Goal: Task Accomplishment & Management: Complete application form

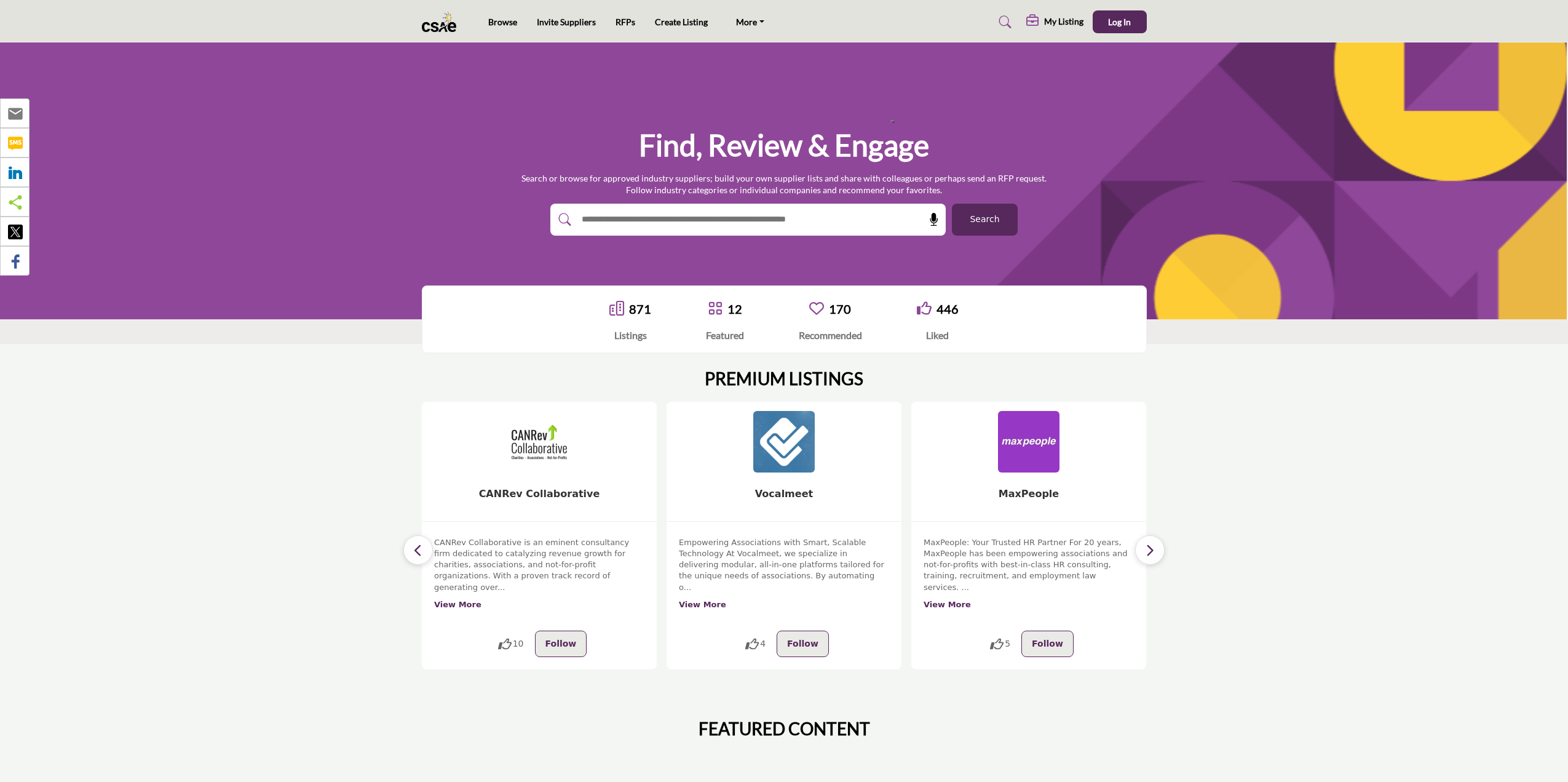
click at [1049, 19] on h5 "My Listing" at bounding box center [1064, 21] width 40 height 11
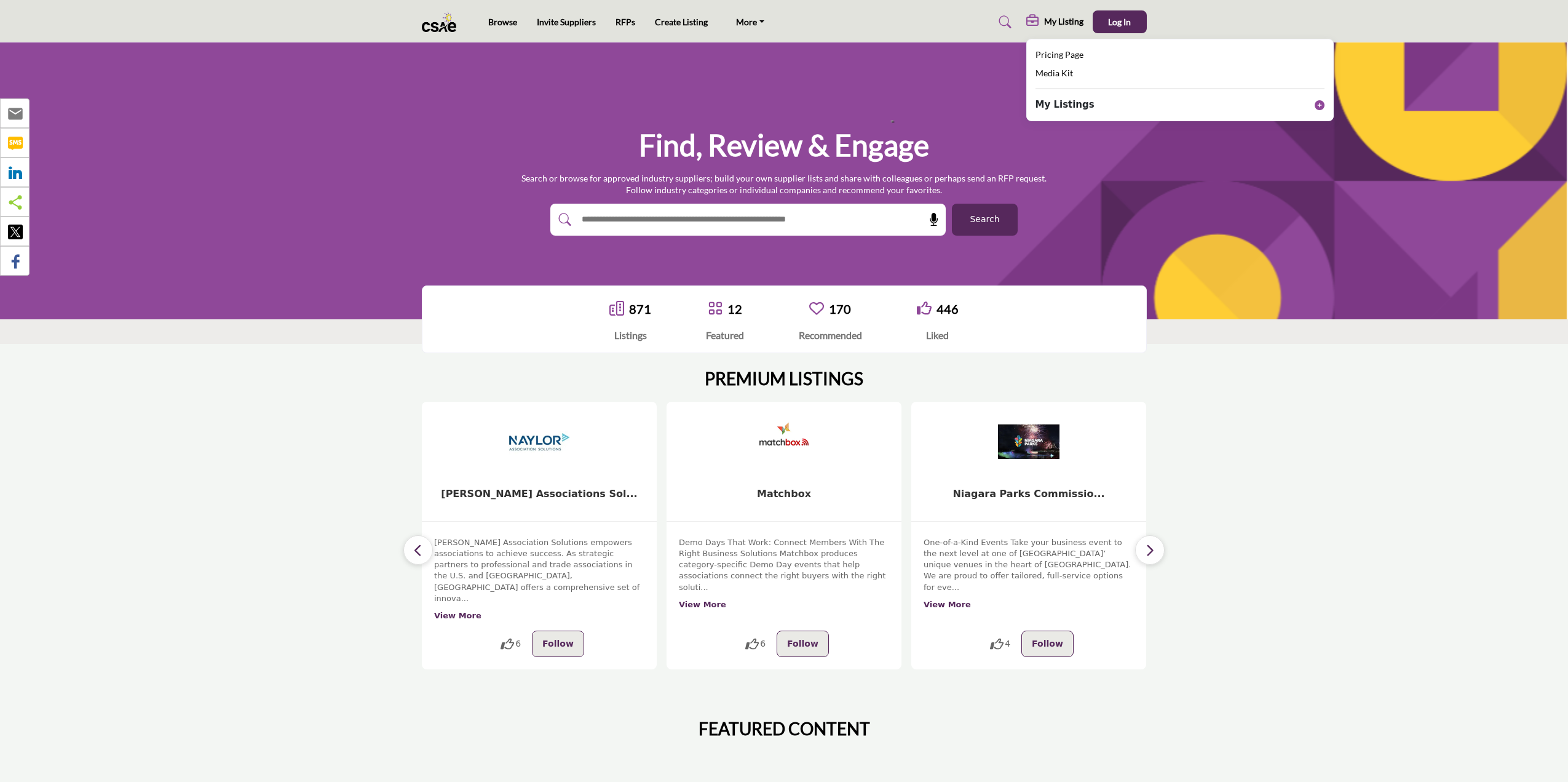
click at [1317, 106] on icon at bounding box center [1320, 106] width 10 height 10
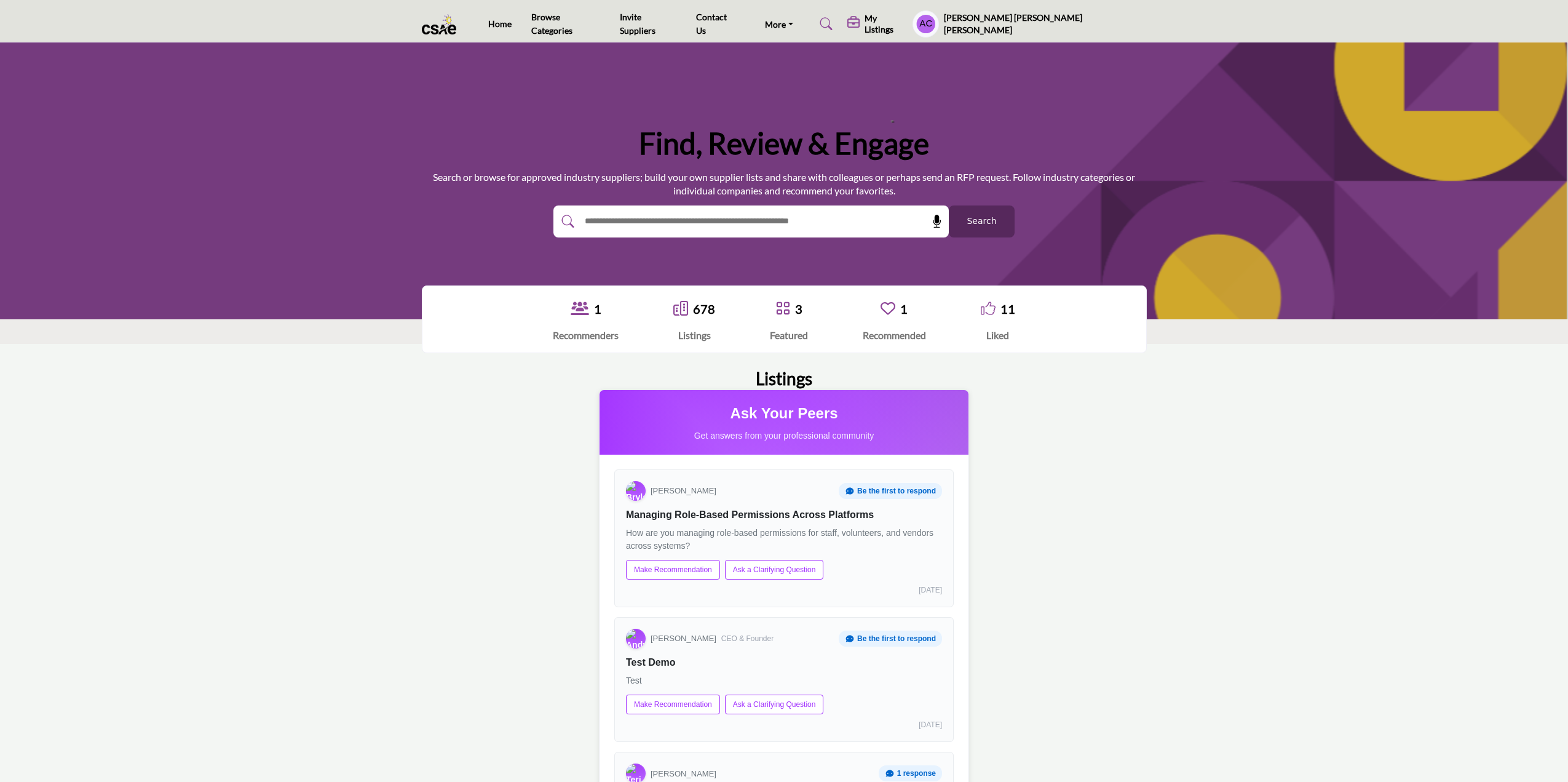
click at [907, 19] on h5 "My Listings" at bounding box center [886, 24] width 42 height 22
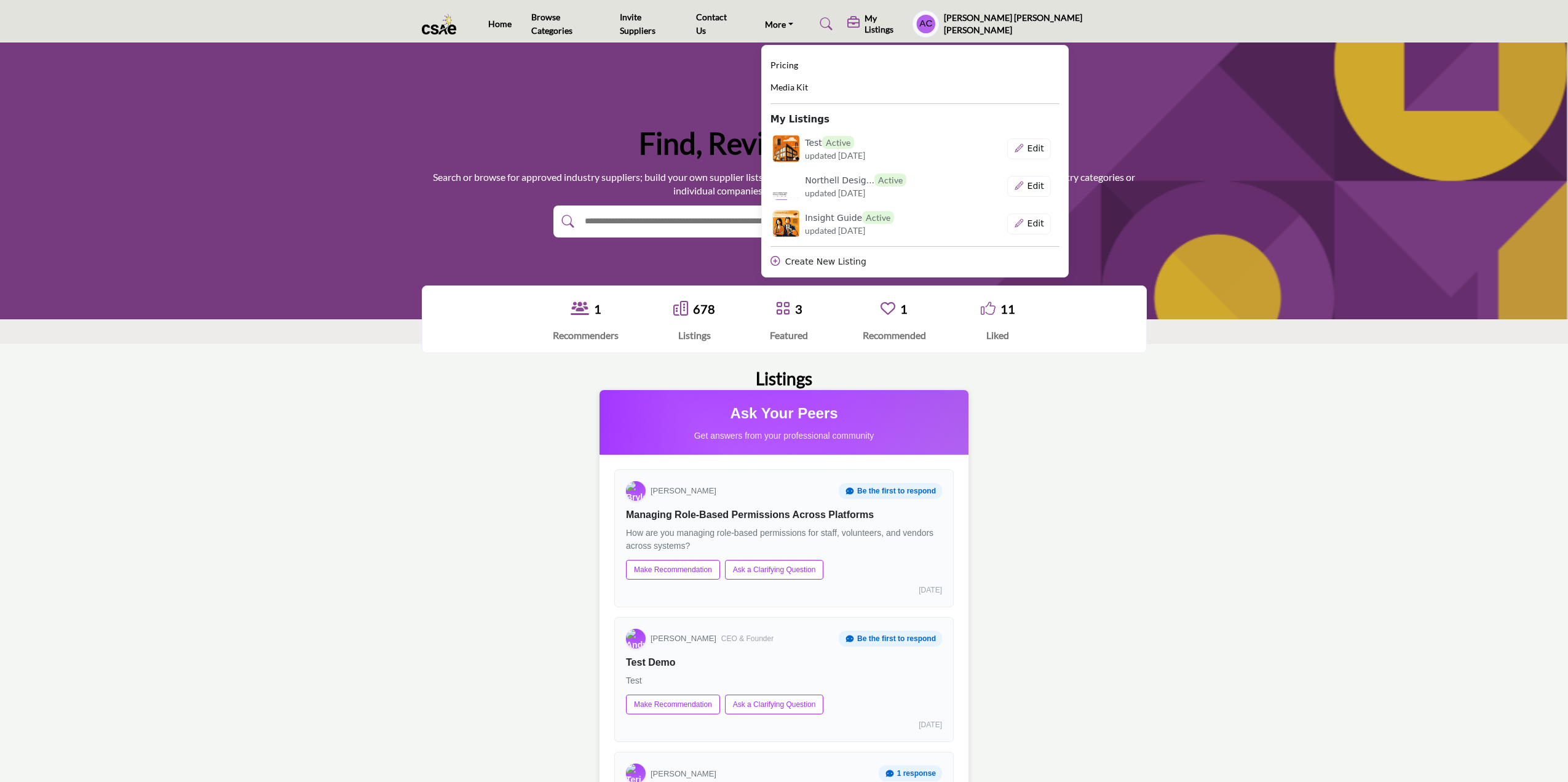
click at [910, 258] on div "Create New Listing" at bounding box center [915, 261] width 289 height 13
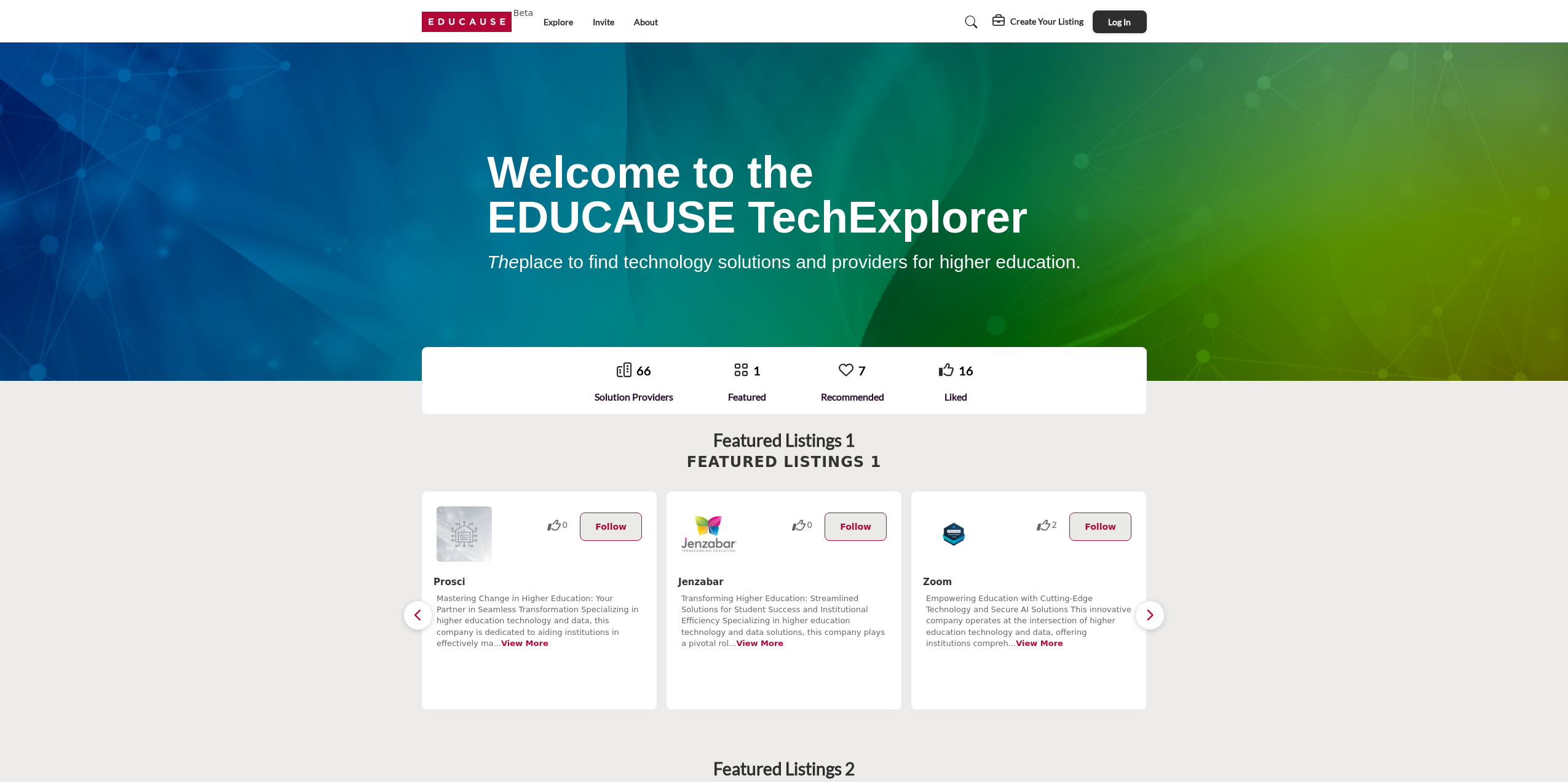
click at [1108, 22] on span "Log In" at bounding box center [1119, 22] width 23 height 10
click at [964, 17] on link at bounding box center [969, 22] width 33 height 19
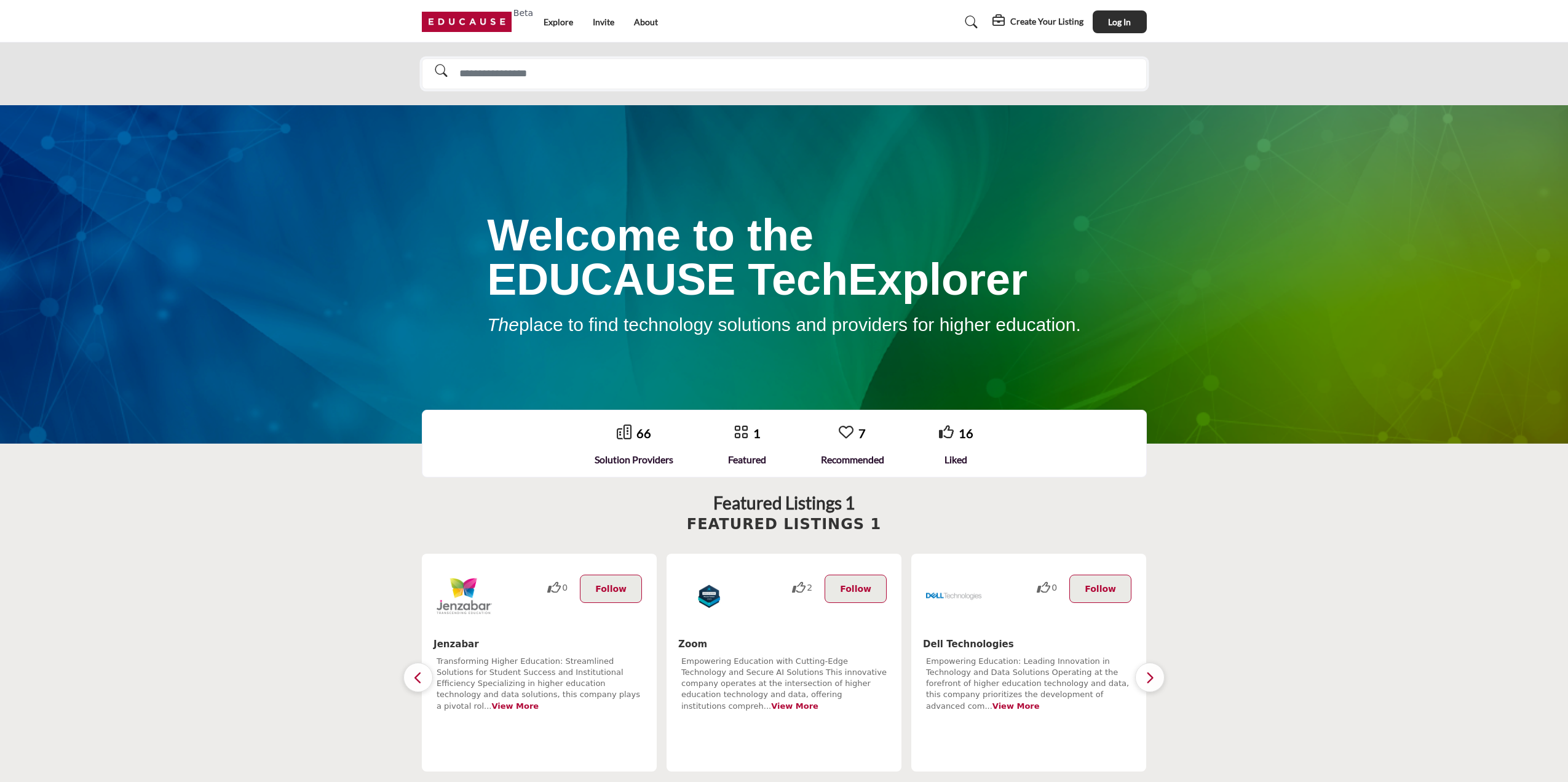
click at [789, 74] on input "Search Solutions" at bounding box center [784, 73] width 725 height 31
drag, startPoint x: 822, startPoint y: 665, endPoint x: 861, endPoint y: 664, distance: 39.0
click at [861, 664] on div "Elevating Cybersecurity: Advanced Data Protection for the Evolving Educational …" at bounding box center [784, 706] width 205 height 101
click at [847, 658] on div "Elevating Cybersecurity: Advanced Data Protection for the Evolving Educational …" at bounding box center [784, 706] width 205 height 101
click at [628, 71] on input "Search Solutions" at bounding box center [784, 73] width 725 height 31
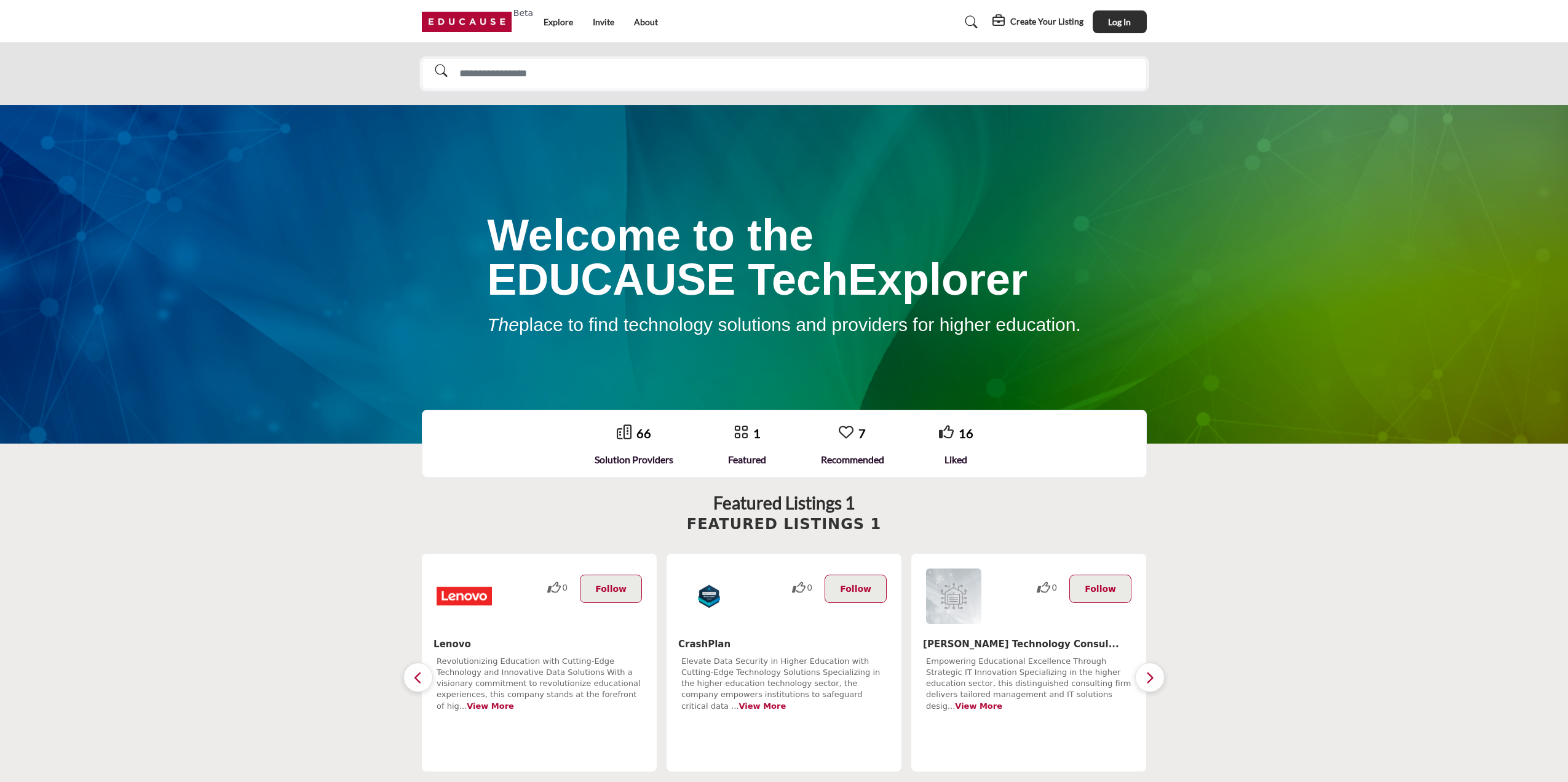
type input "**********"
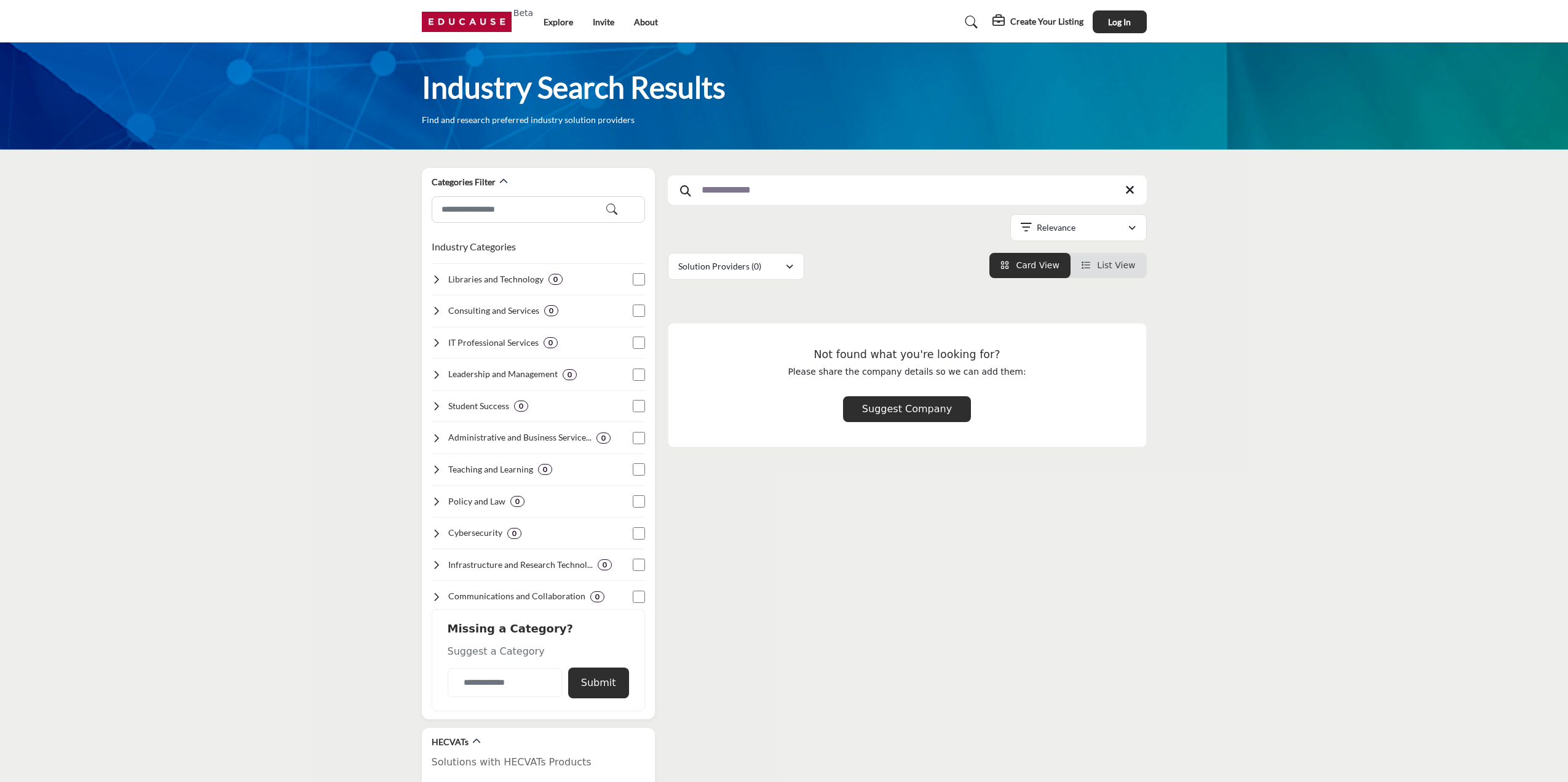
click at [956, 186] on input "**********" at bounding box center [907, 190] width 479 height 30
drag, startPoint x: 953, startPoint y: 189, endPoint x: 616, endPoint y: 167, distance: 337.7
click at [616, 167] on section "Categories Filter Industry Categories Clear 0 0 0 0 0 0 0 0 0 0 0 0 0" at bounding box center [784, 703] width 1568 height 1106
click at [1044, 26] on h5 "Create Your Listing" at bounding box center [1047, 21] width 73 height 11
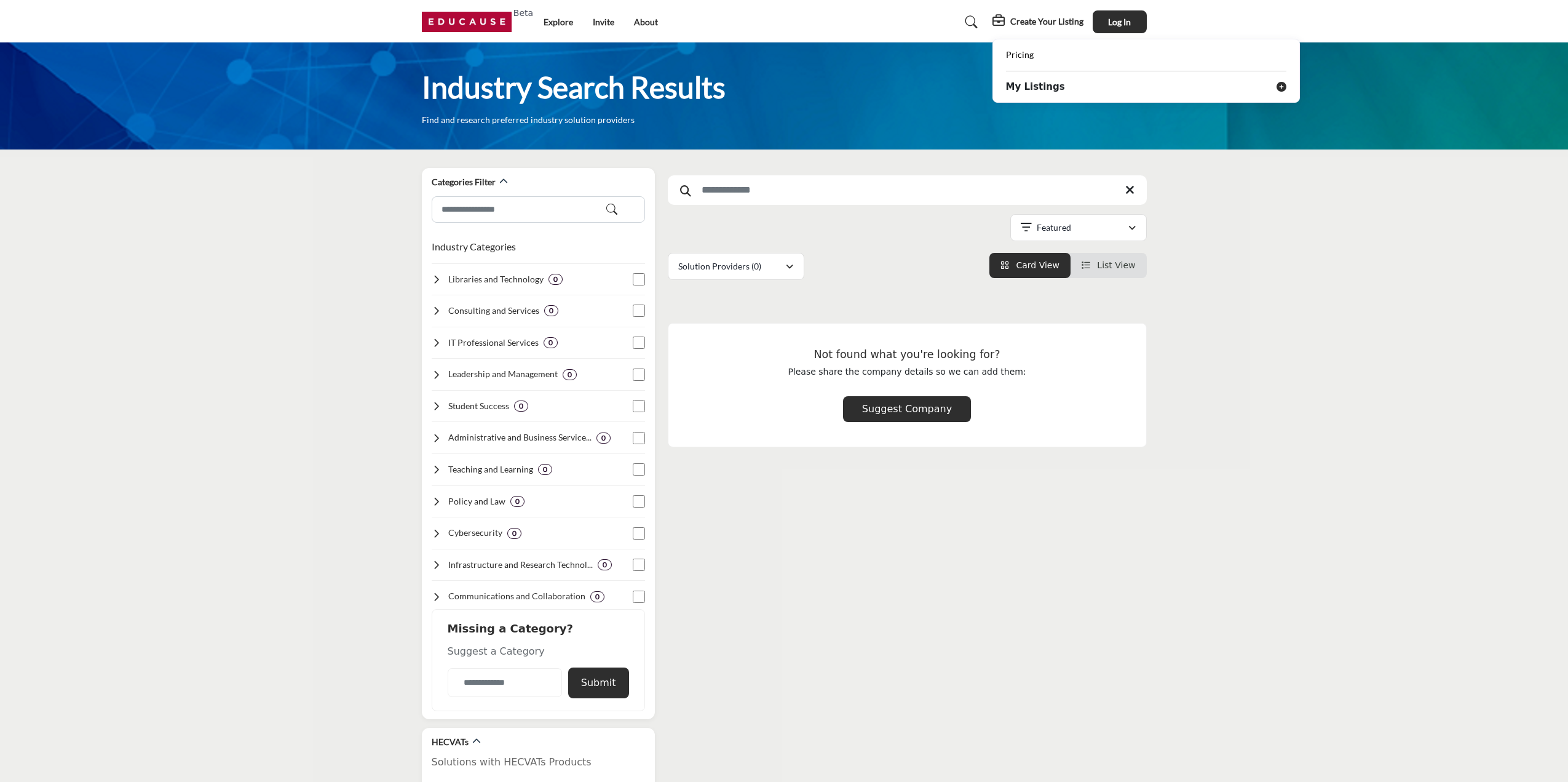
click at [1036, 90] on b "My Listings" at bounding box center [1035, 87] width 59 height 14
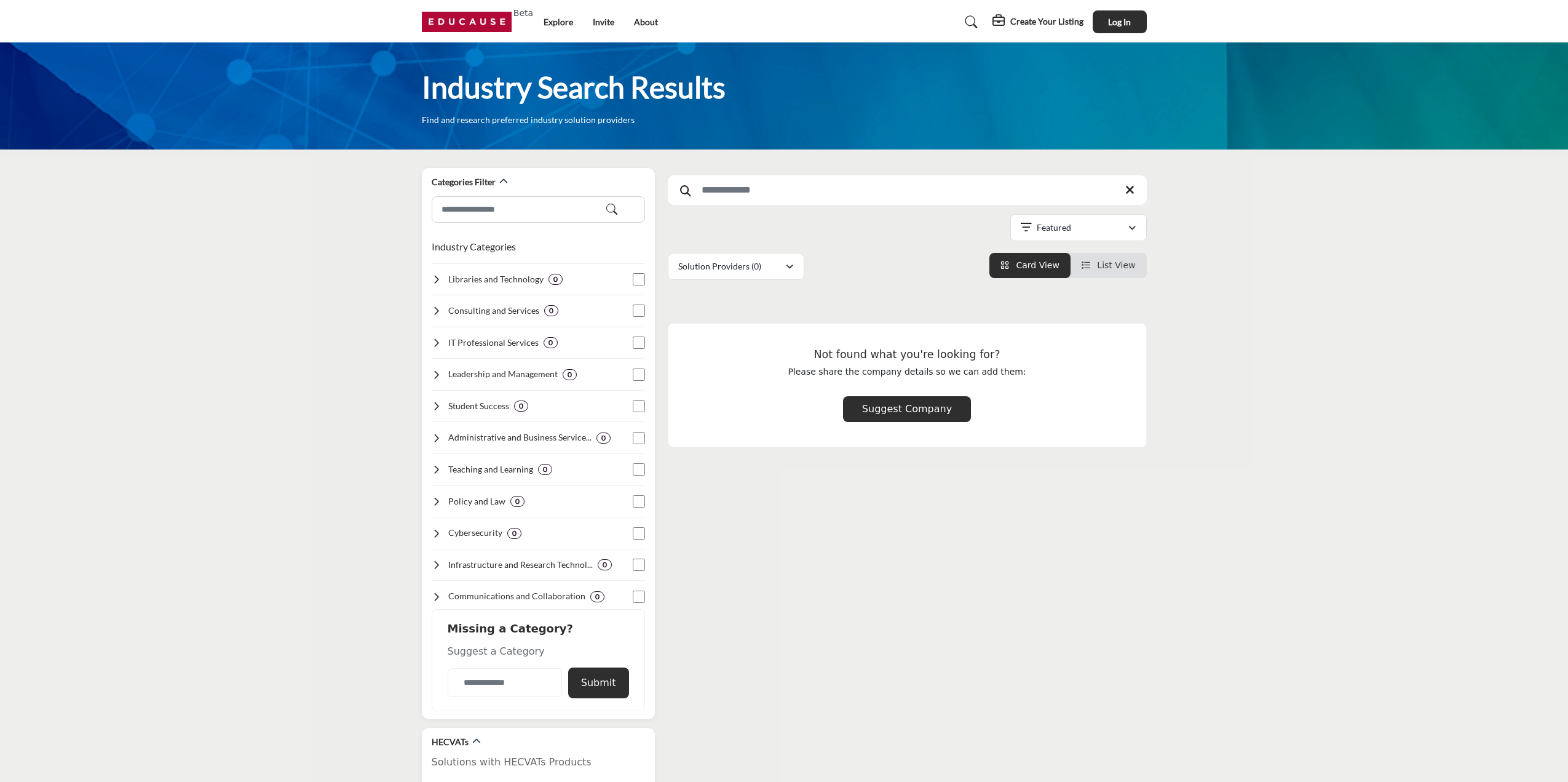
click at [1048, 19] on h5 "Create Your Listing" at bounding box center [1047, 21] width 73 height 11
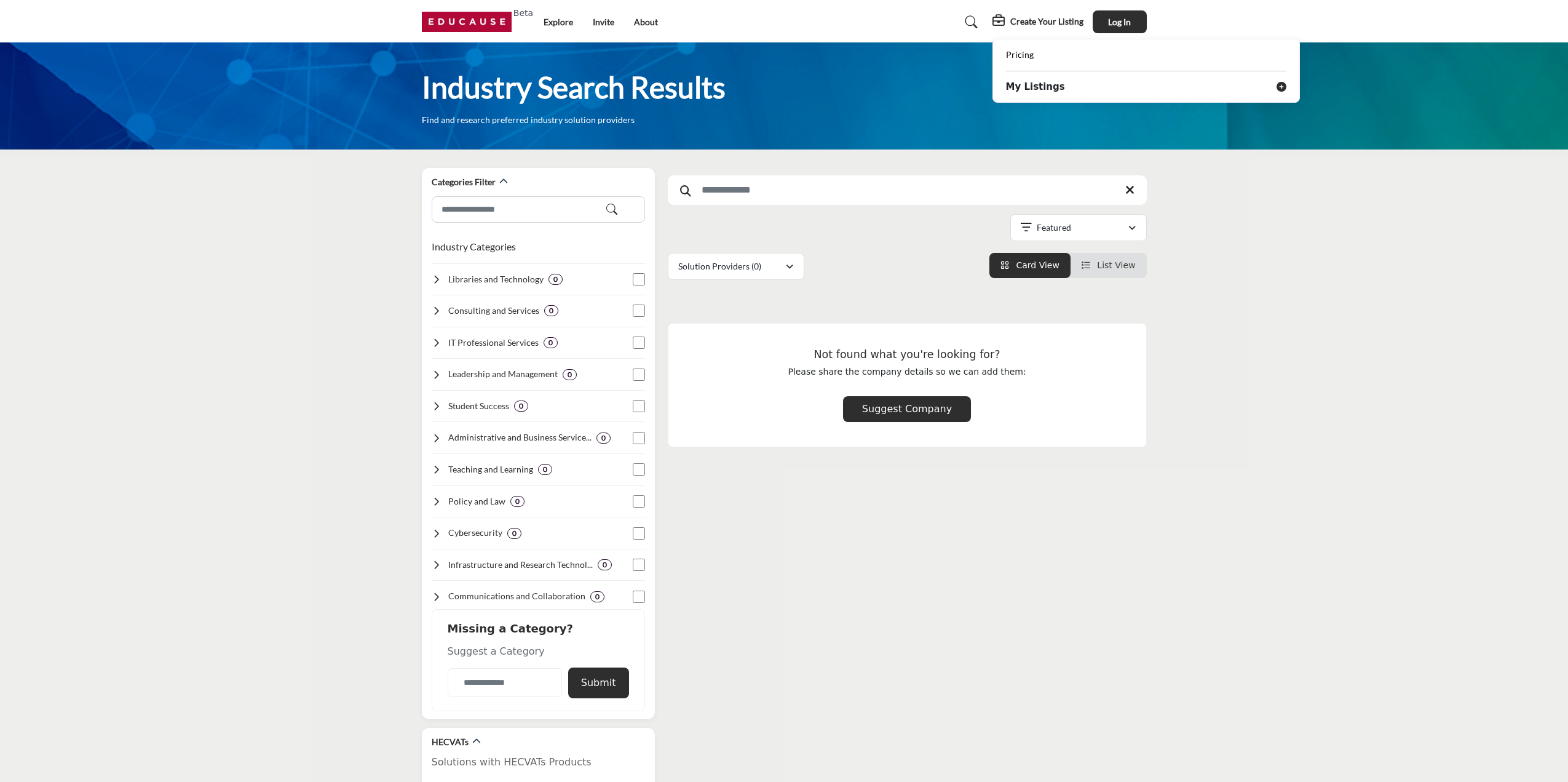
click at [1278, 87] on icon at bounding box center [1282, 87] width 10 height 10
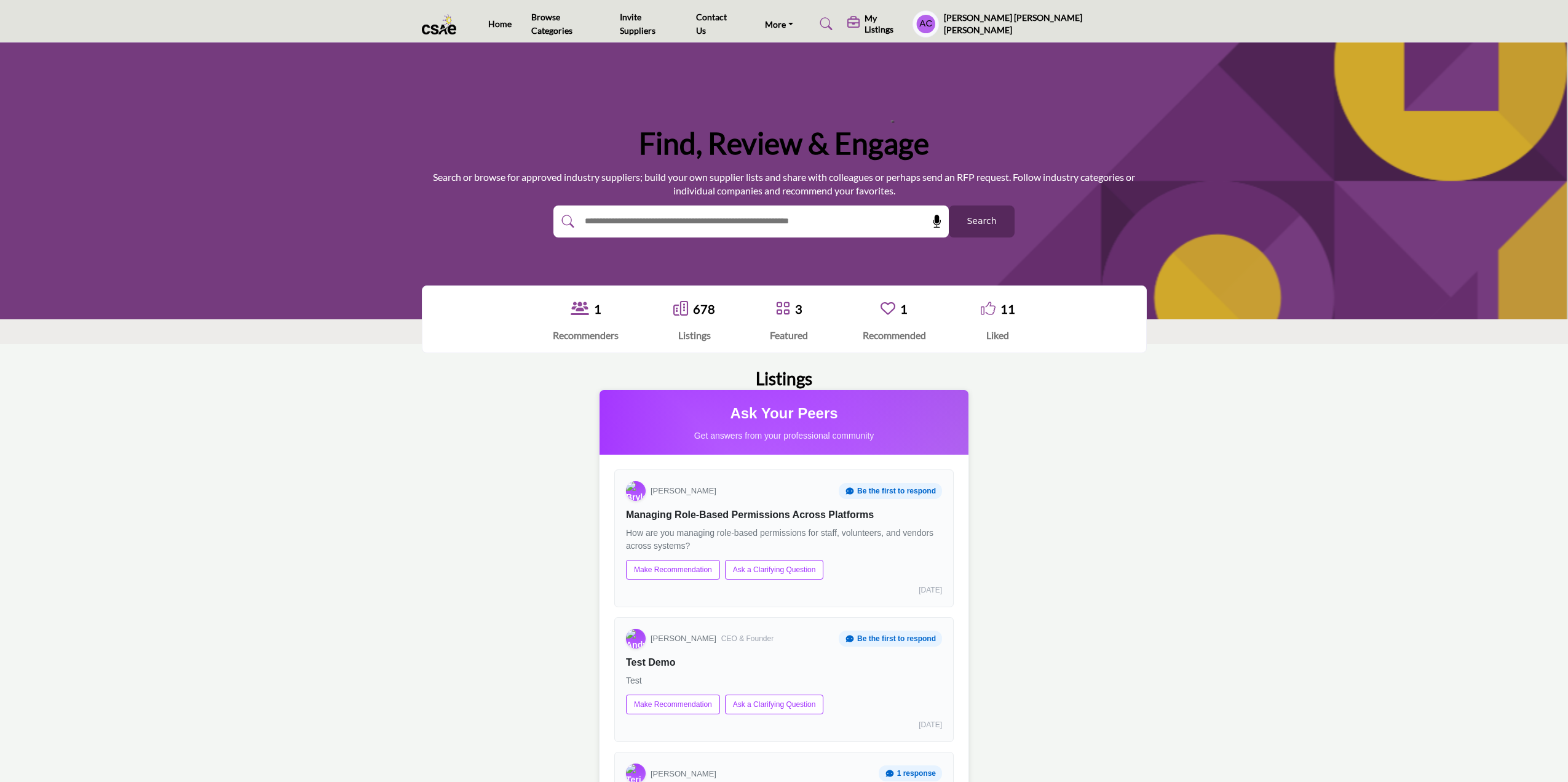
click at [907, 24] on h5 "My Listings" at bounding box center [886, 24] width 42 height 22
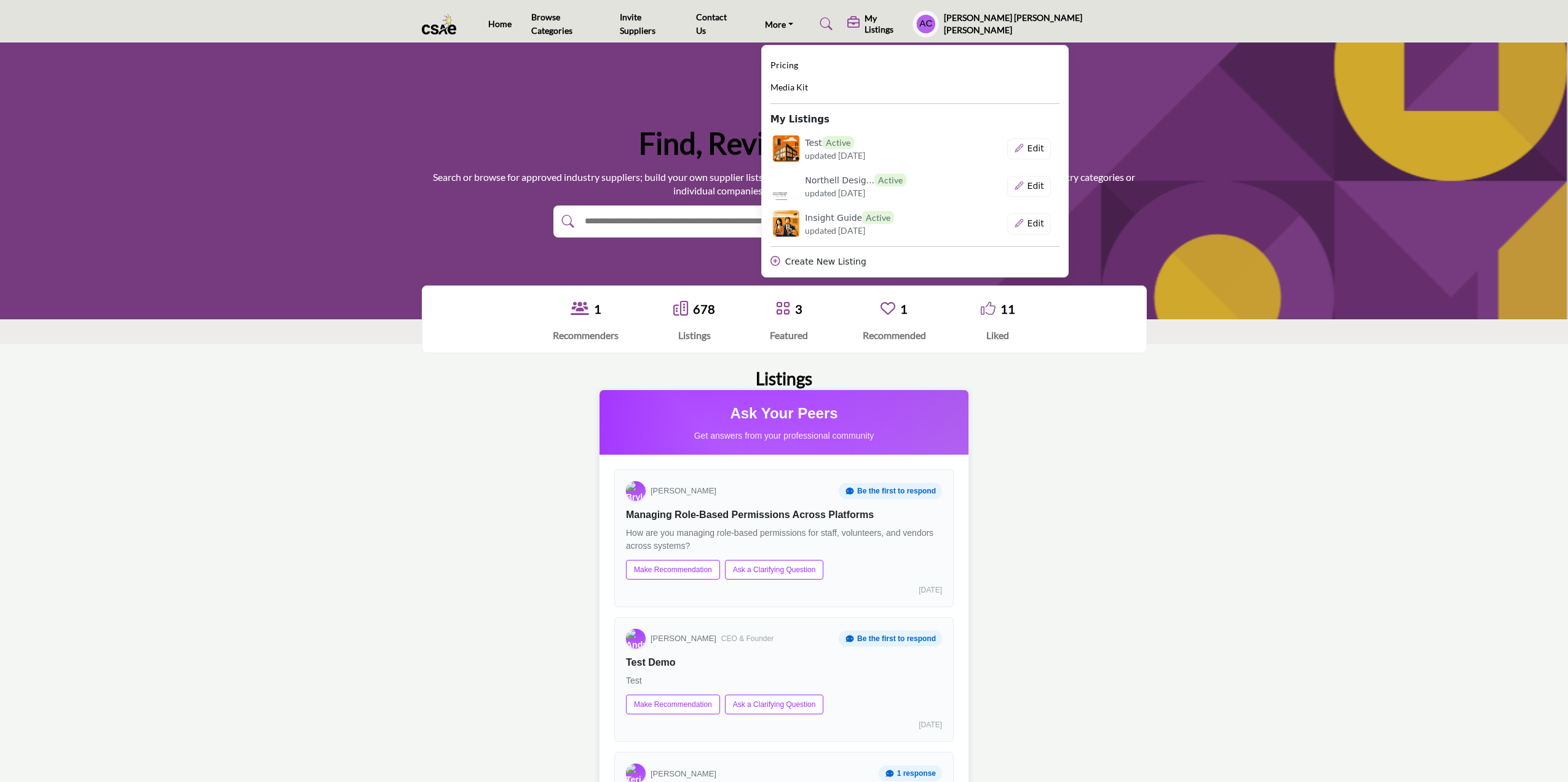
click at [925, 251] on div "Pricing Media Kit My Listings Test Active updated [DATE]" at bounding box center [915, 163] width 289 height 210
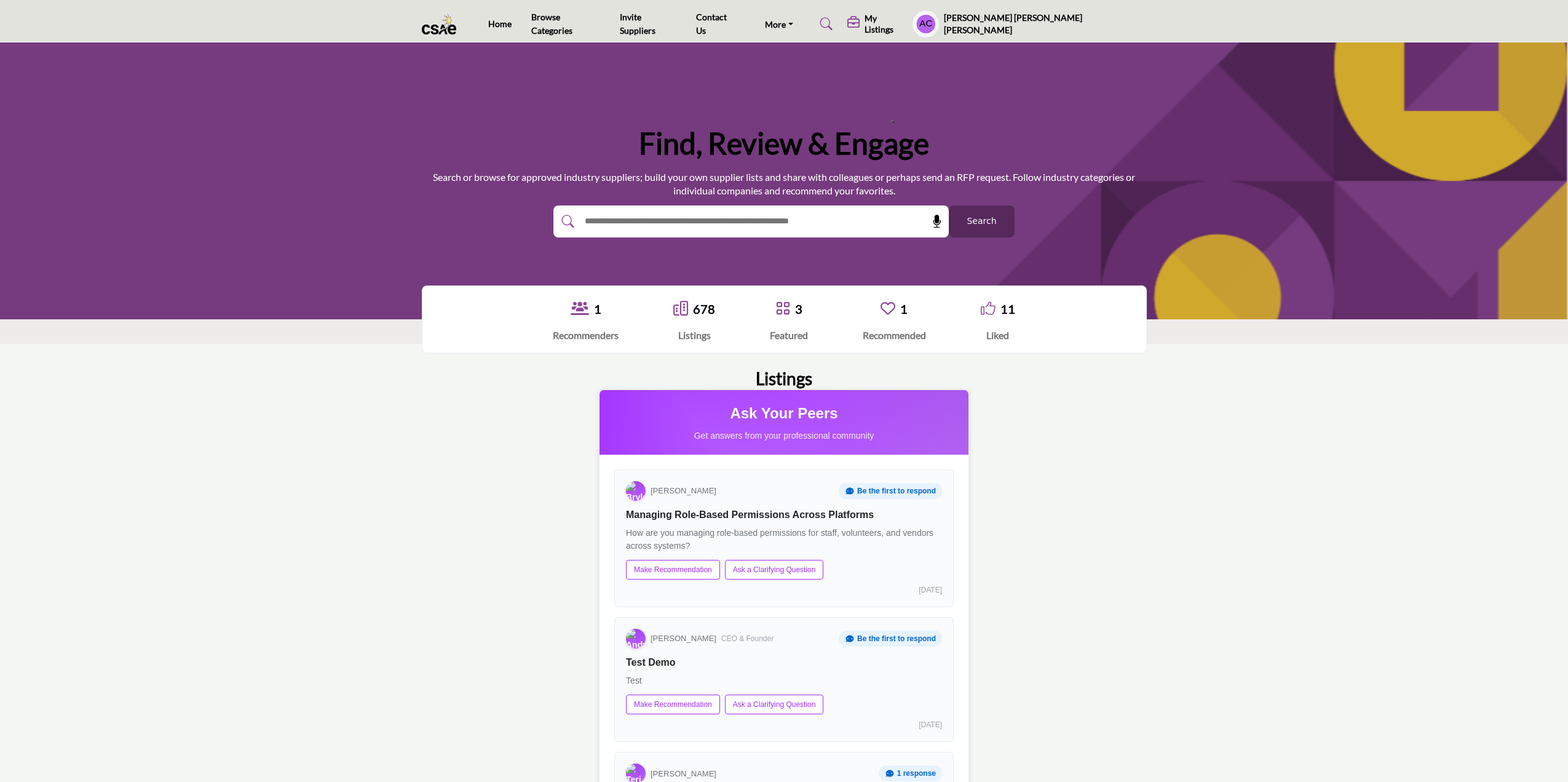
click at [907, 24] on h5 "My Listings" at bounding box center [886, 24] width 42 height 22
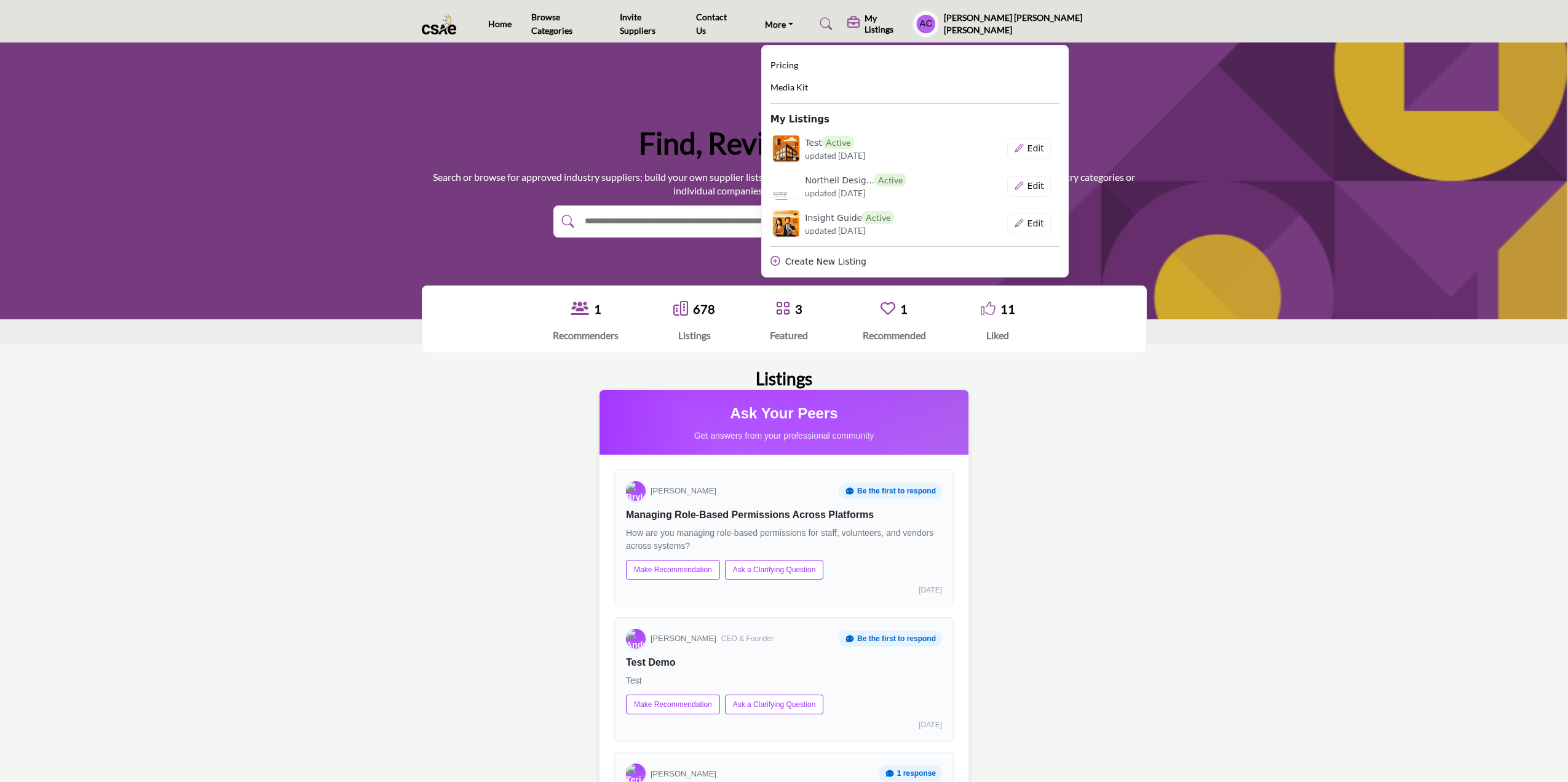
click at [907, 255] on div "Create New Listing" at bounding box center [915, 261] width 289 height 13
